Goal: Task Accomplishment & Management: Manage account settings

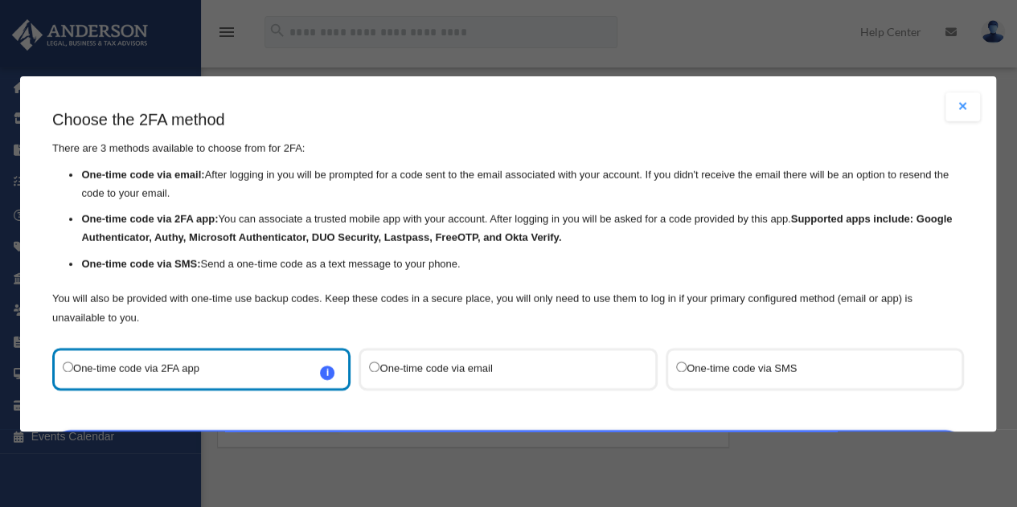
click at [962, 104] on button "Close modal" at bounding box center [963, 106] width 35 height 29
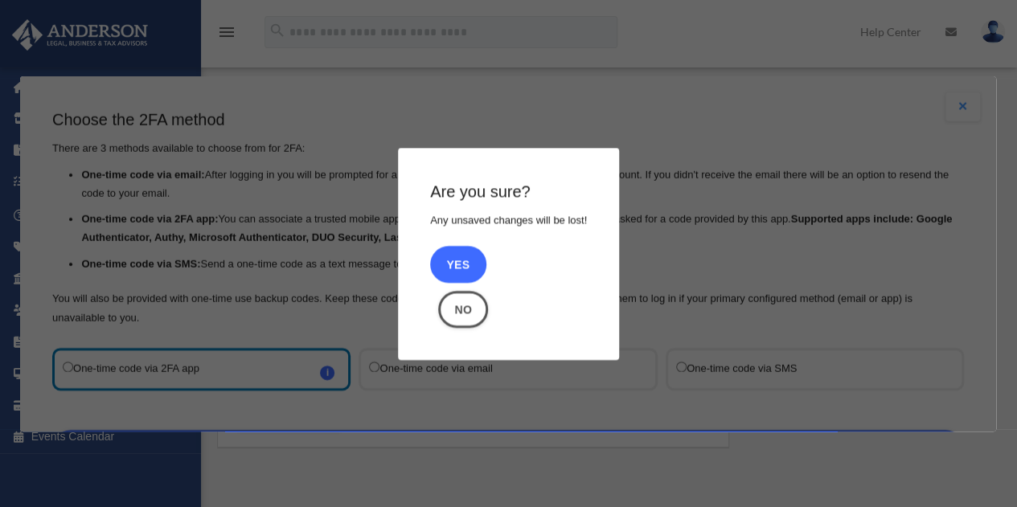
click at [463, 276] on button "Yes" at bounding box center [458, 264] width 56 height 37
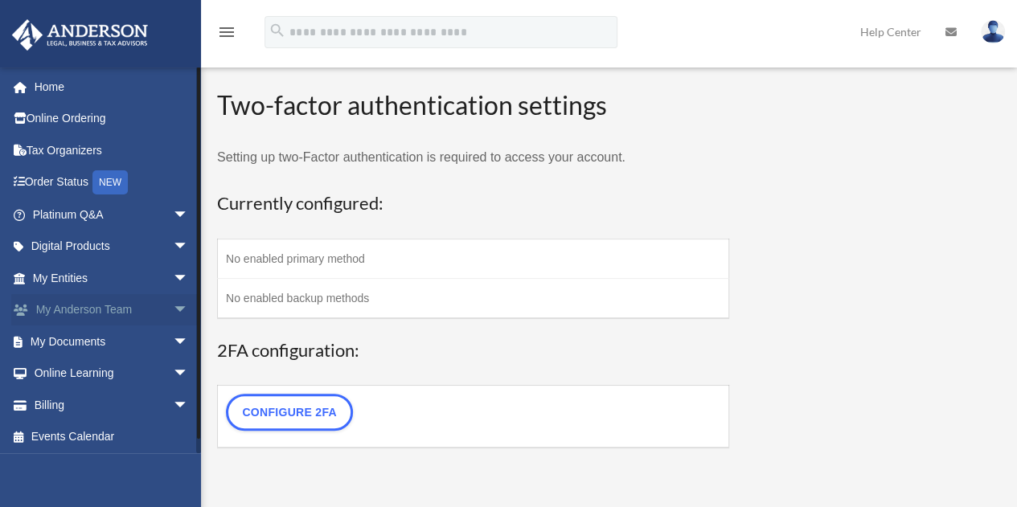
click at [173, 317] on span "arrow_drop_down" at bounding box center [189, 310] width 32 height 33
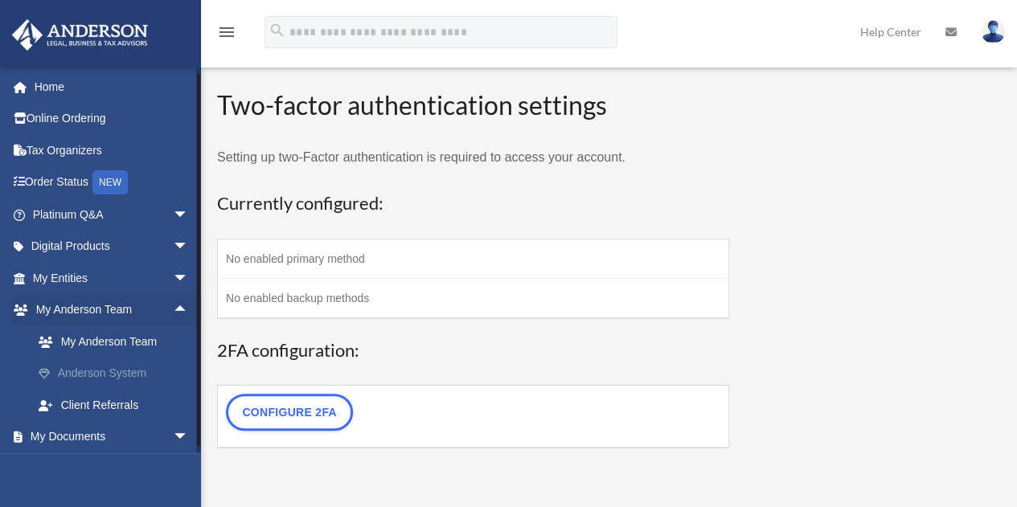
scroll to position [54, 0]
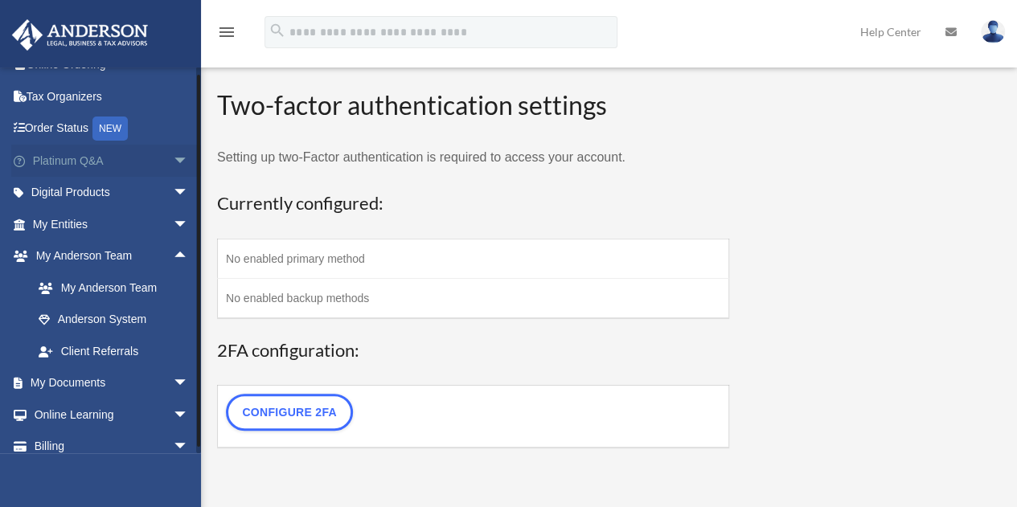
click at [173, 157] on span "arrow_drop_down" at bounding box center [189, 161] width 32 height 33
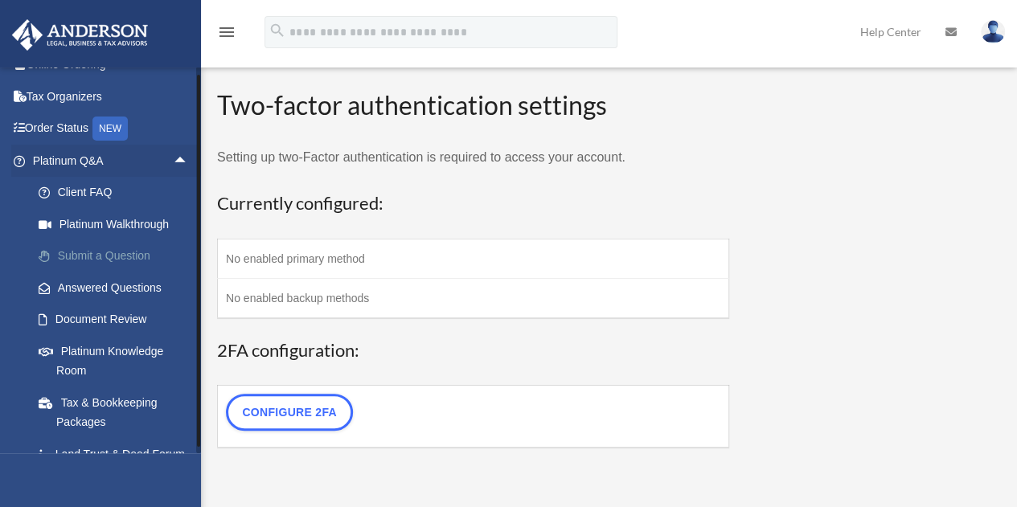
click at [129, 244] on link "Submit a Question" at bounding box center [118, 256] width 191 height 32
click at [148, 266] on link "Submit a Question" at bounding box center [118, 256] width 191 height 32
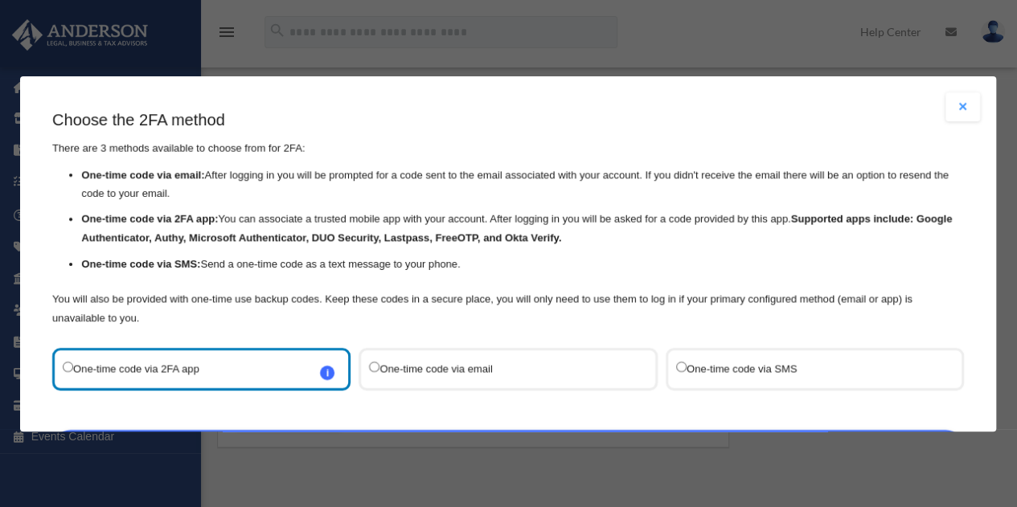
click at [957, 101] on button "Close modal" at bounding box center [963, 106] width 35 height 29
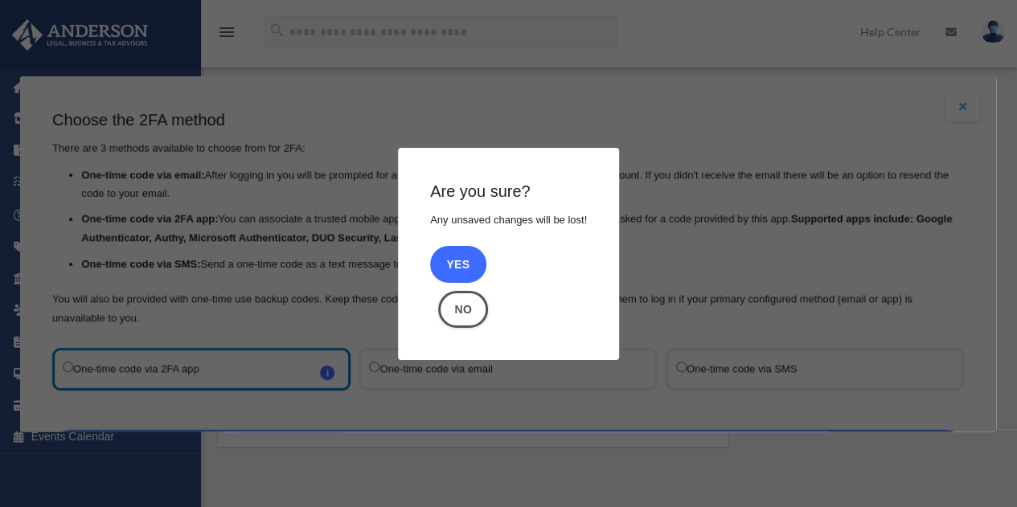
click at [455, 258] on button "Yes" at bounding box center [458, 264] width 56 height 37
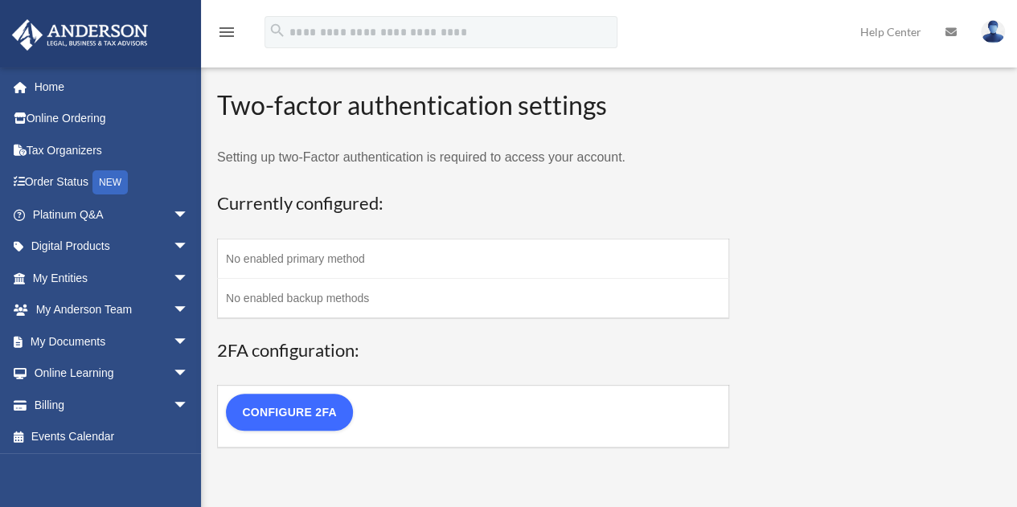
click at [331, 404] on link "Configure 2FA" at bounding box center [289, 412] width 127 height 37
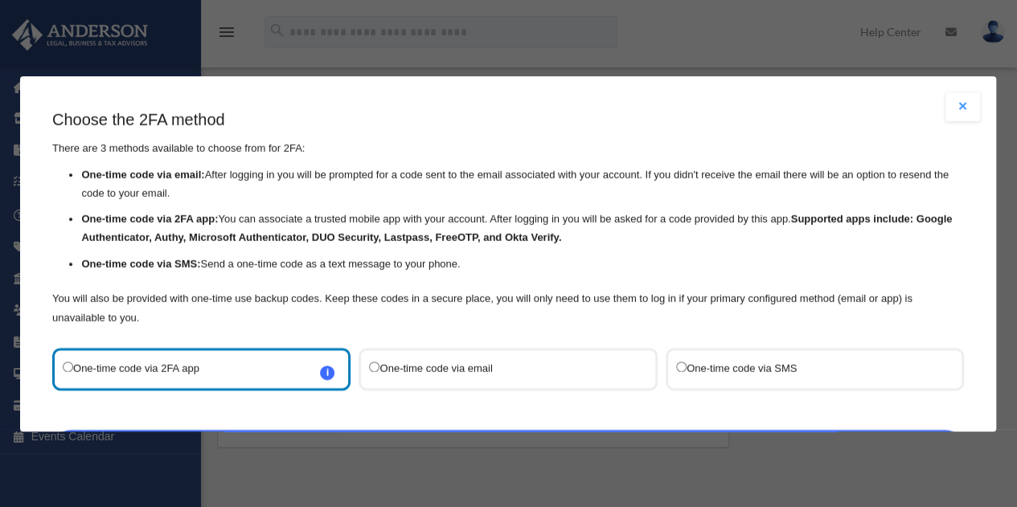
scroll to position [76, 0]
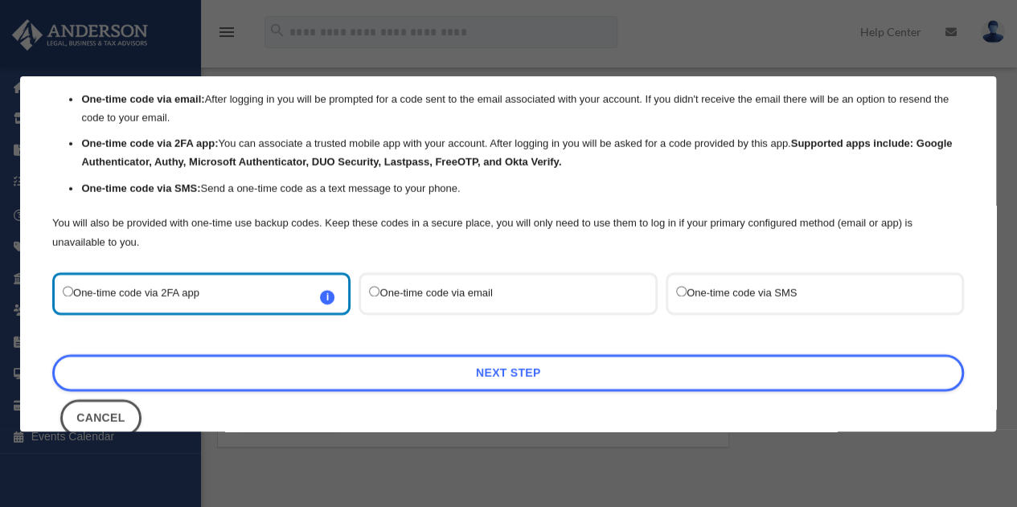
click at [709, 299] on label "One-time code via SMS" at bounding box center [806, 294] width 261 height 22
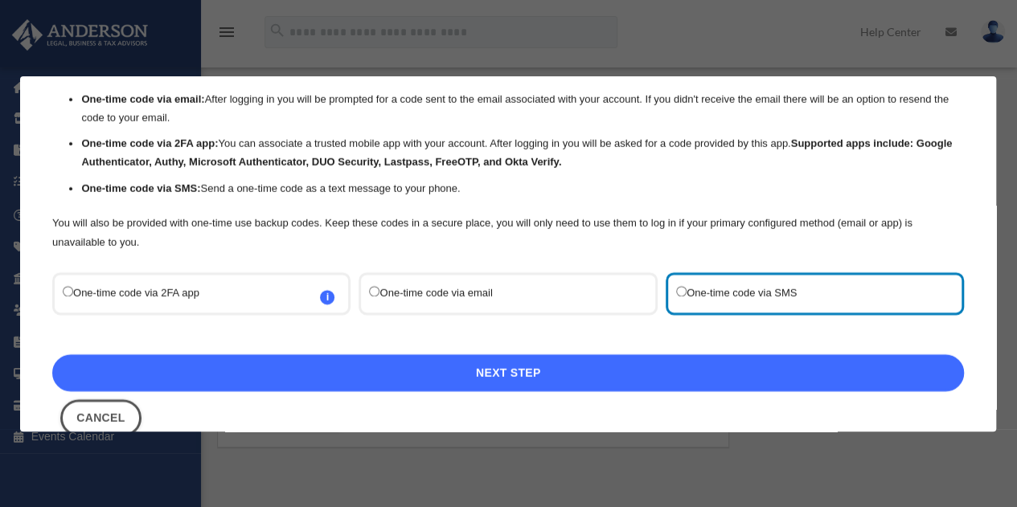
click at [663, 371] on link "Next Step" at bounding box center [508, 373] width 912 height 37
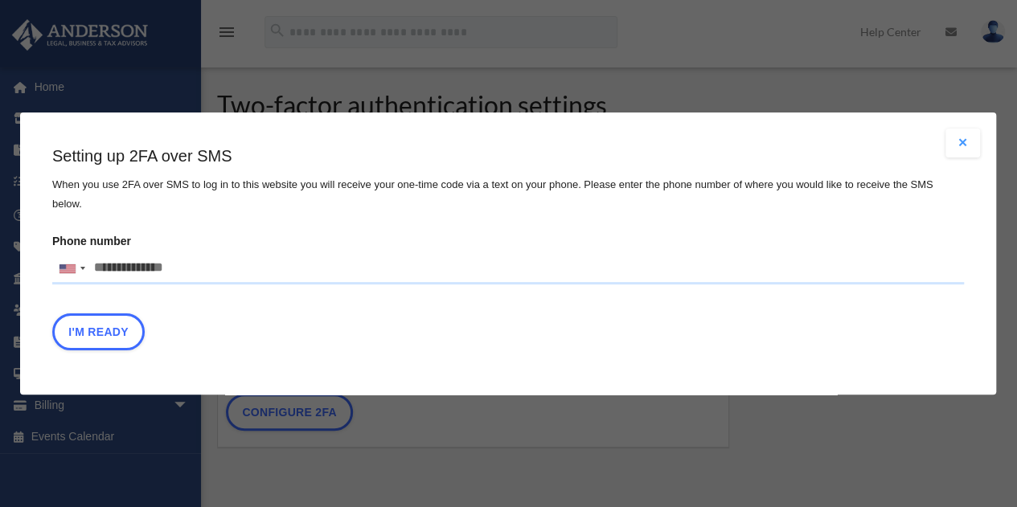
click at [491, 253] on input "Phone number United States +1 United Kingdom +44 Afghanistan (‫افغانستان‬‎) +93…" at bounding box center [508, 269] width 912 height 32
type input "**********"
click at [122, 333] on button "I'm Ready" at bounding box center [98, 332] width 92 height 37
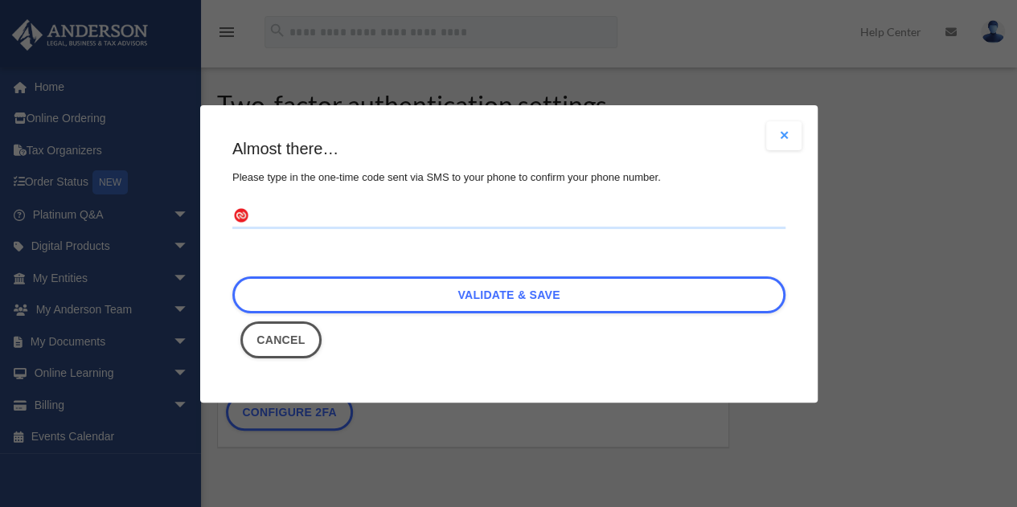
click at [315, 221] on input "text" at bounding box center [508, 216] width 553 height 26
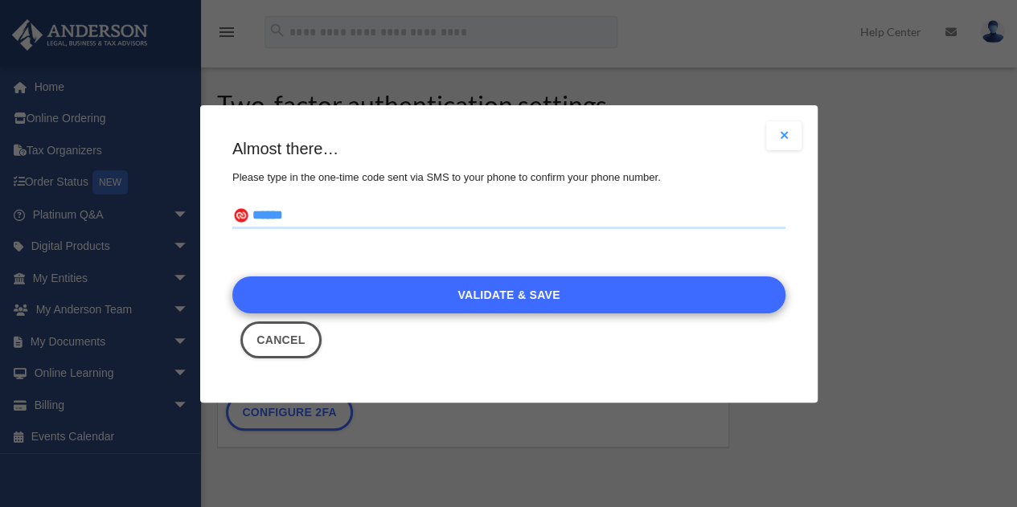
type input "******"
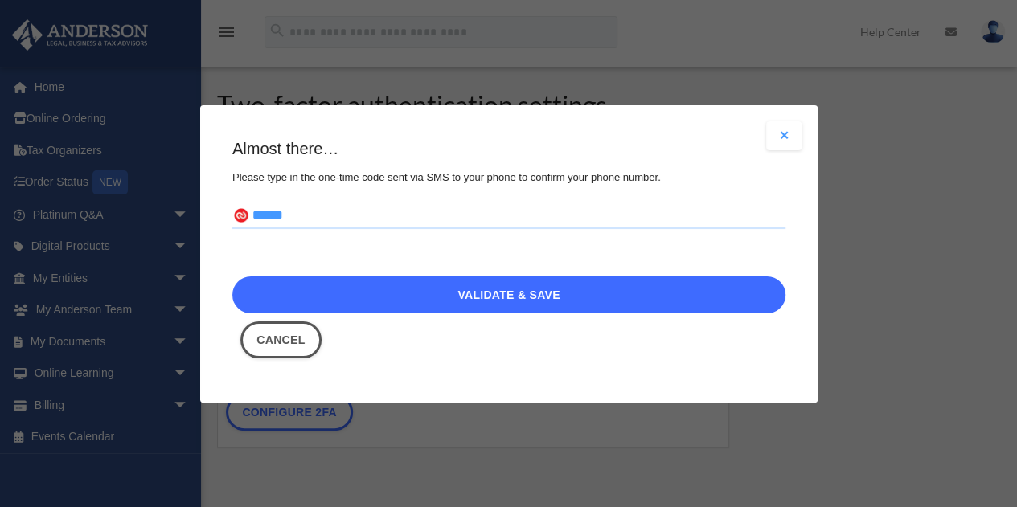
click at [389, 307] on link "Validate & Save" at bounding box center [508, 295] width 553 height 37
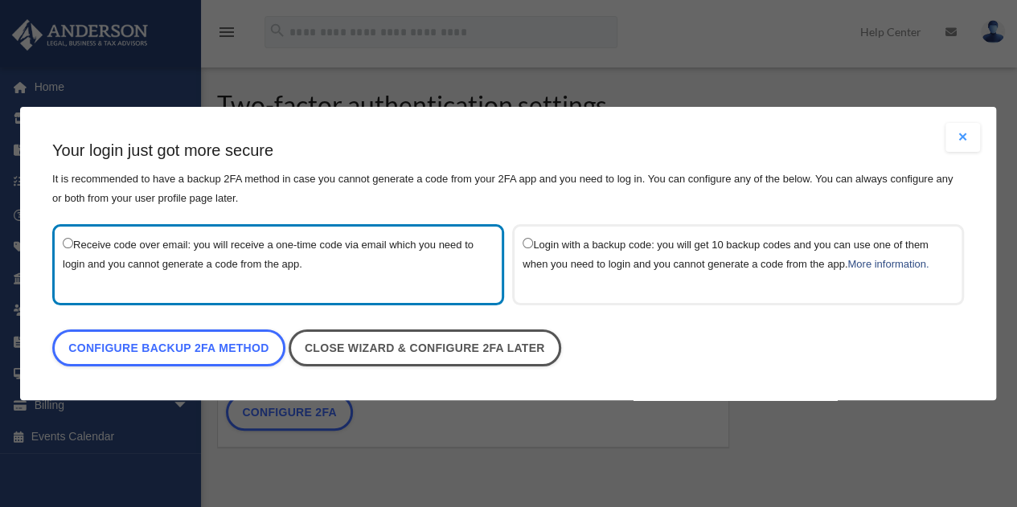
click at [489, 265] on div "Receive code over email: you will receive a one-time code via email which you n…" at bounding box center [278, 264] width 452 height 81
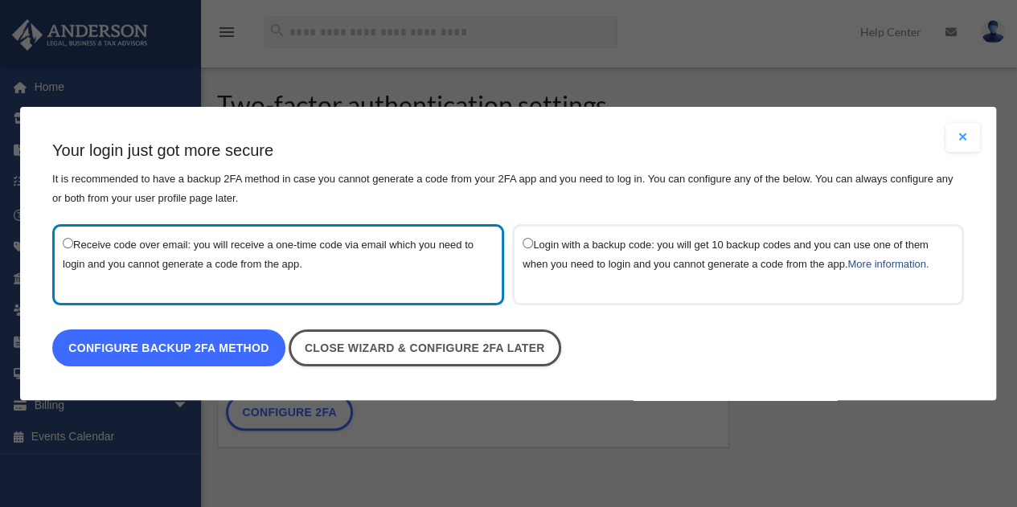
click at [269, 343] on link "Configure backup 2FA method" at bounding box center [168, 348] width 233 height 37
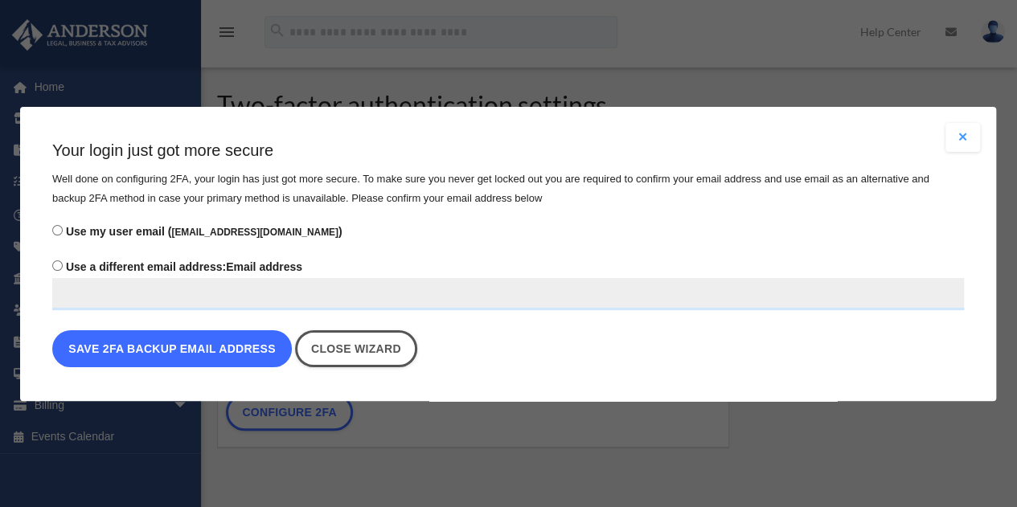
click at [254, 344] on button "Save 2FA backup email address" at bounding box center [172, 349] width 240 height 37
click at [251, 349] on button "Save 2FA backup email address" at bounding box center [172, 349] width 240 height 37
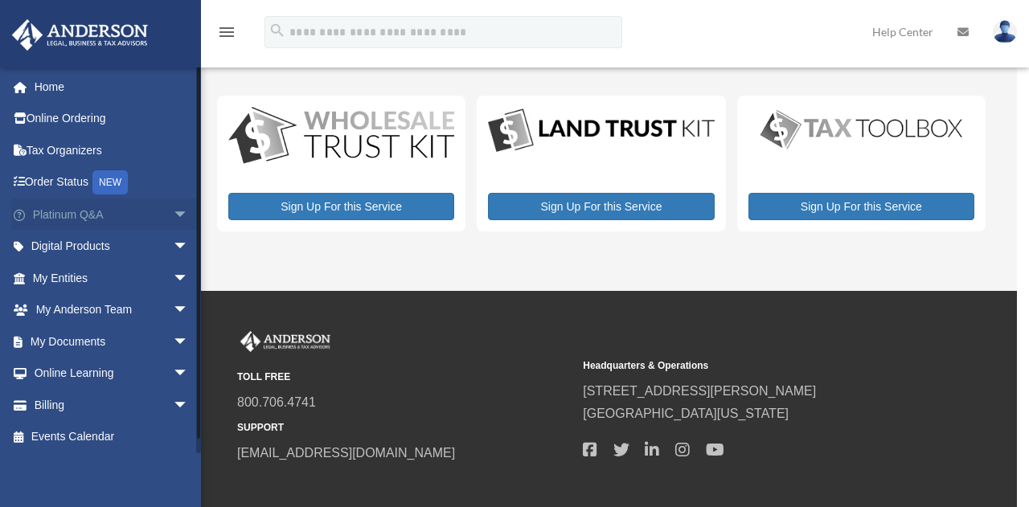
click at [173, 220] on span "arrow_drop_down" at bounding box center [189, 215] width 32 height 33
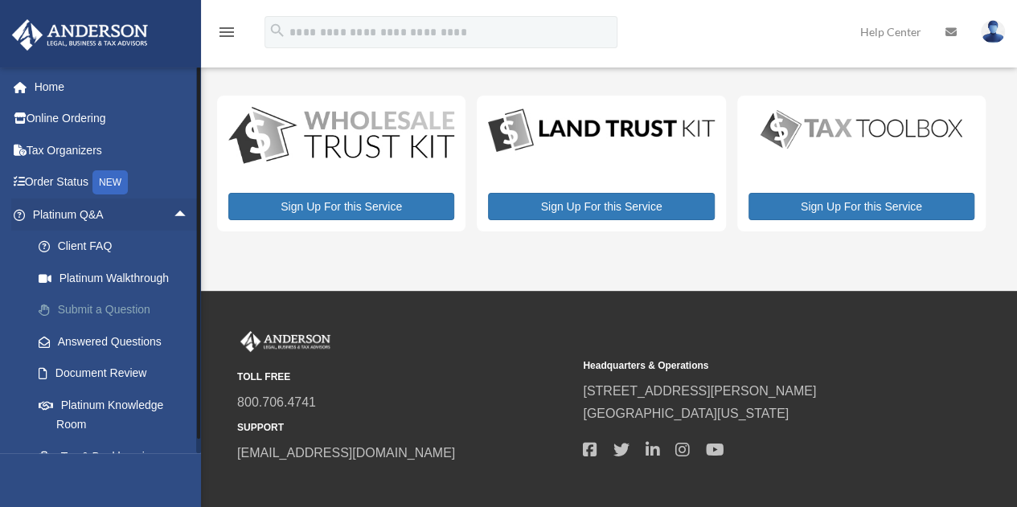
click at [129, 306] on link "Submit a Question" at bounding box center [118, 310] width 191 height 32
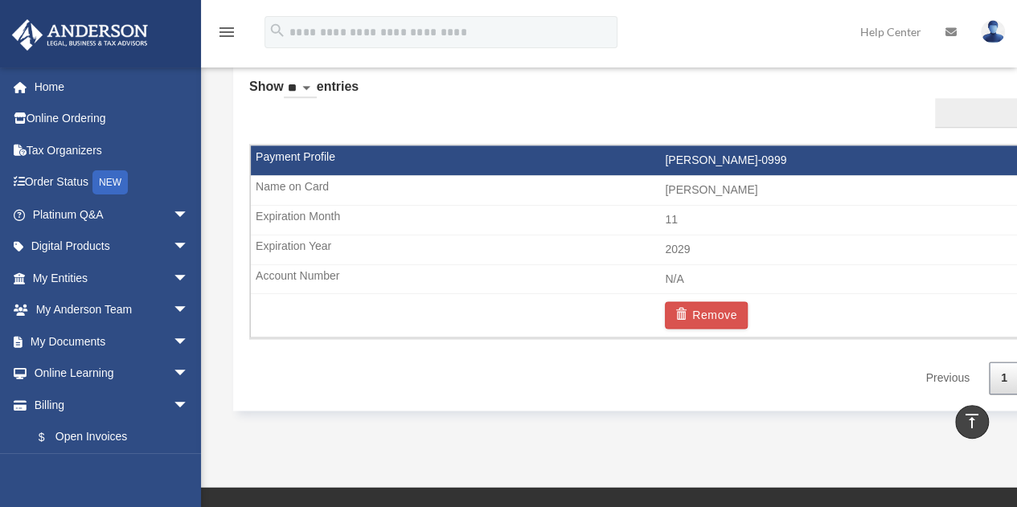
scroll to position [977, 0]
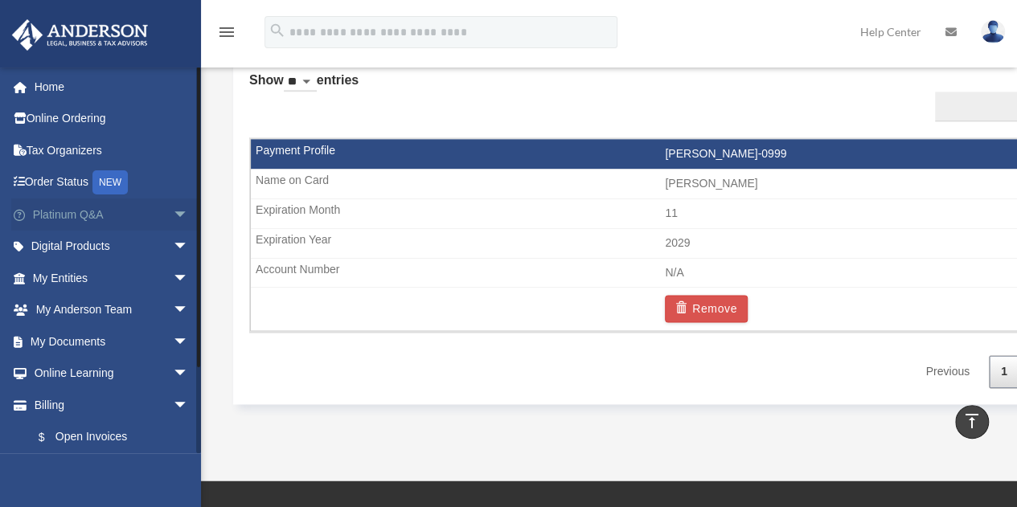
click at [173, 213] on span "arrow_drop_down" at bounding box center [189, 215] width 32 height 33
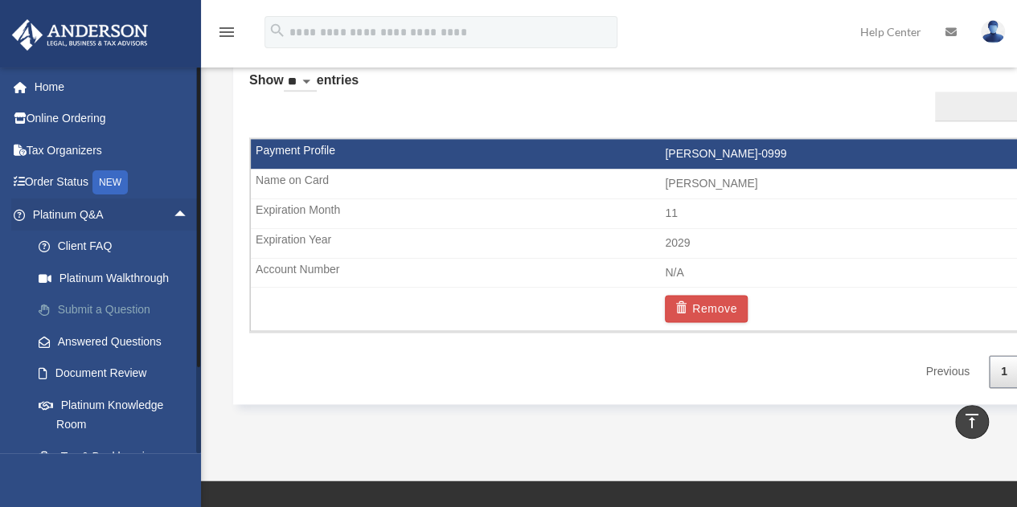
click at [112, 311] on link "Submit a Question" at bounding box center [118, 310] width 191 height 32
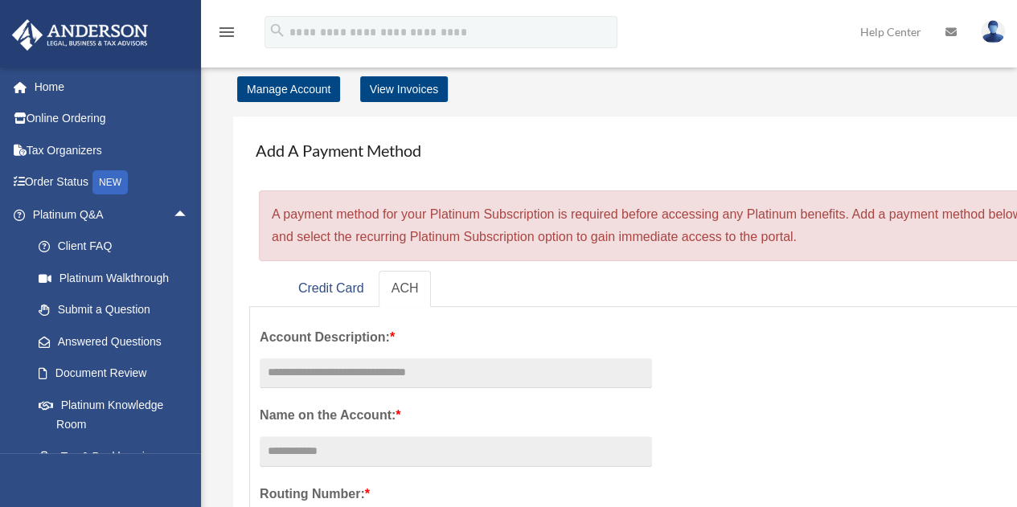
scroll to position [0, 0]
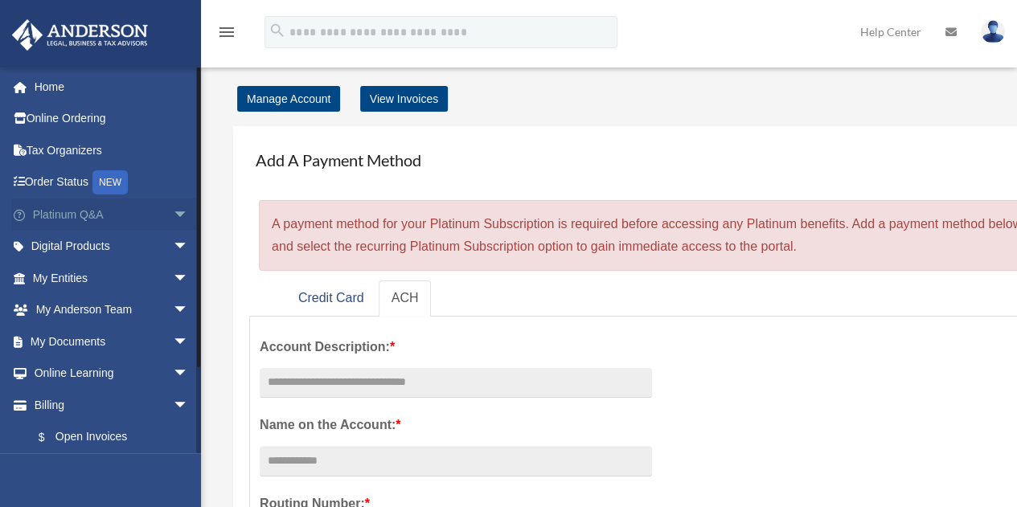
click at [173, 219] on span "arrow_drop_down" at bounding box center [189, 215] width 32 height 33
click at [173, 218] on span "arrow_drop_down" at bounding box center [189, 215] width 32 height 33
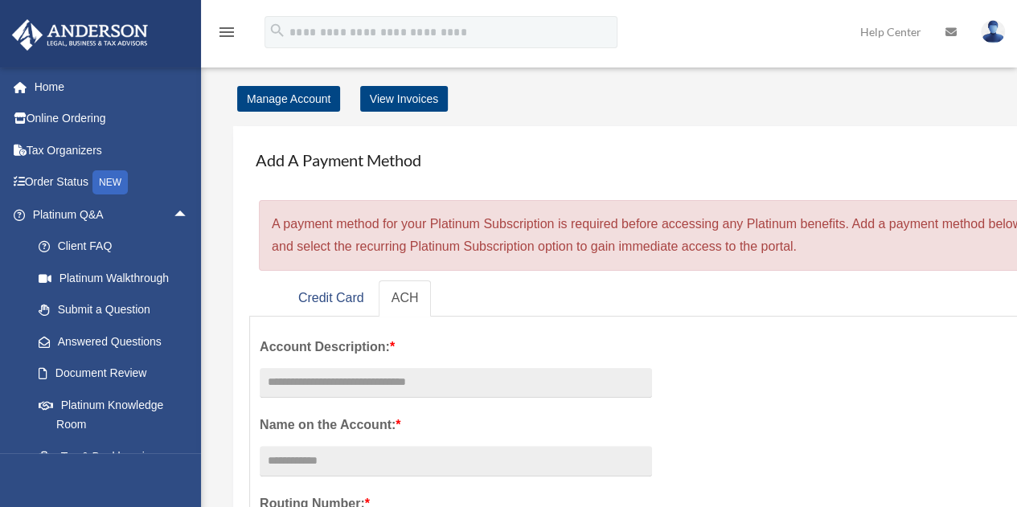
click at [988, 39] on img at bounding box center [993, 31] width 24 height 23
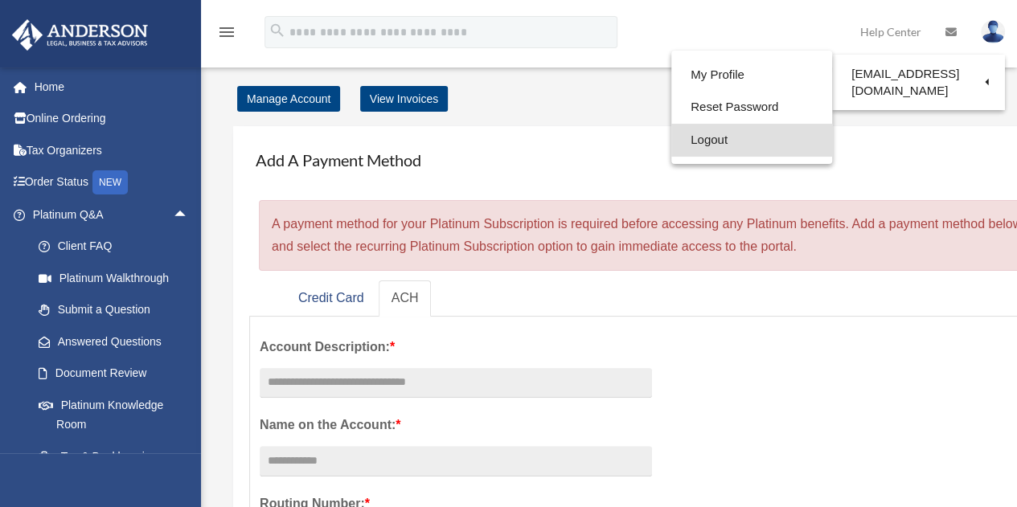
click at [748, 146] on link "Logout" at bounding box center [752, 140] width 161 height 33
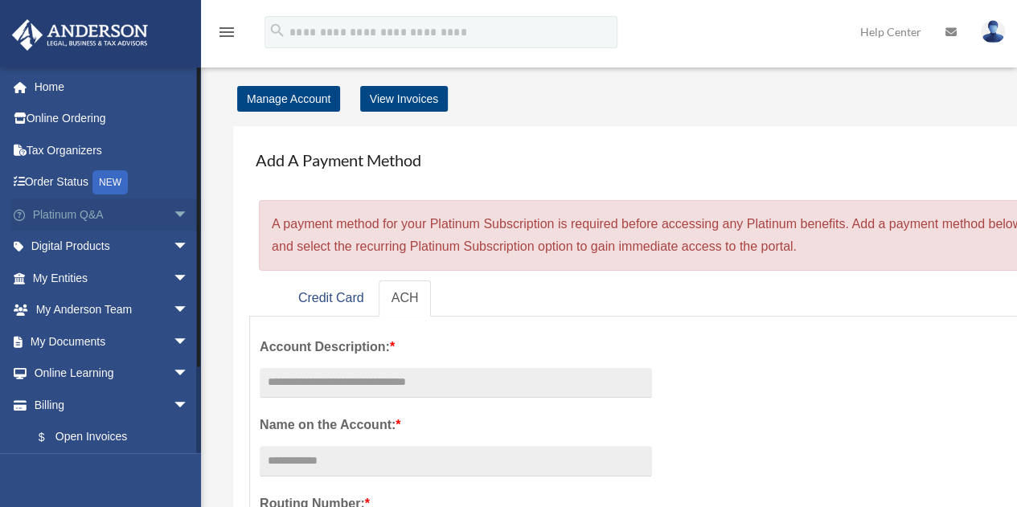
click at [173, 223] on span "arrow_drop_down" at bounding box center [189, 215] width 32 height 33
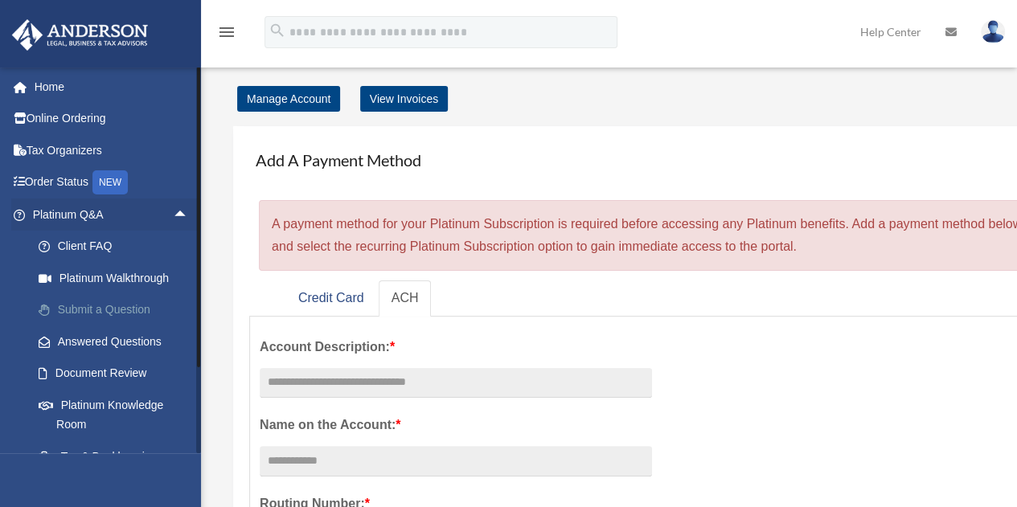
click at [130, 313] on link "Submit a Question" at bounding box center [118, 310] width 191 height 32
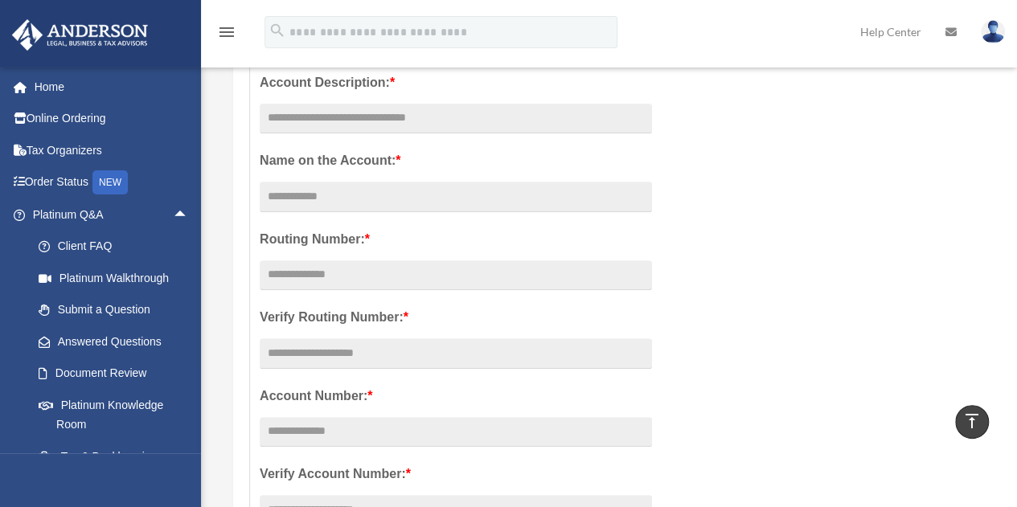
scroll to position [595, 0]
